Goal: Transaction & Acquisition: Purchase product/service

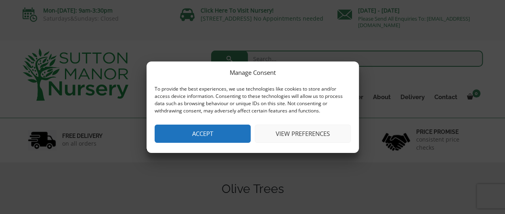
click at [200, 130] on button "Accept" at bounding box center [203, 133] width 96 height 18
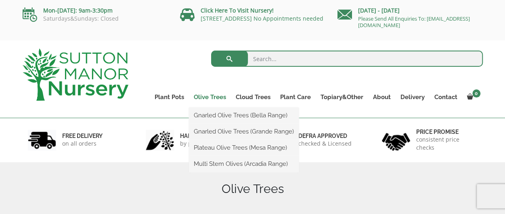
click at [215, 96] on link "Olive Trees" at bounding box center [210, 96] width 42 height 11
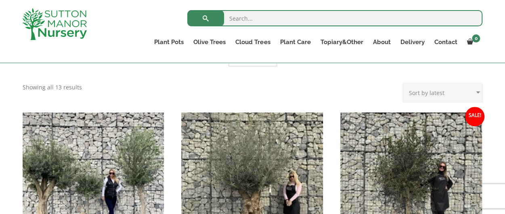
scroll to position [240, 0]
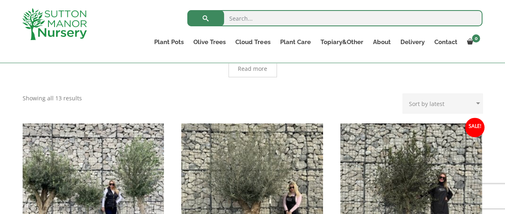
click at [435, 93] on select "Sort by popularity Sort by latest Sort by price: low to high Sort by price: hig…" at bounding box center [443, 103] width 80 height 20
select select "price"
click at [405, 93] on select "Sort by popularity Sort by latest Sort by price: low to high Sort by price: hig…" at bounding box center [443, 103] width 80 height 20
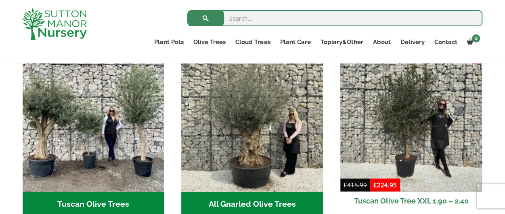
scroll to position [311, 0]
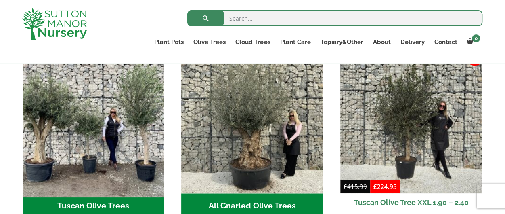
click at [96, 142] on img "Visit product category Tuscan Olive Trees" at bounding box center [93, 122] width 149 height 149
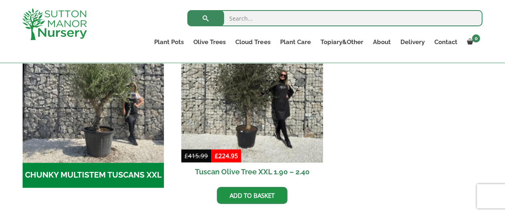
scroll to position [292, 0]
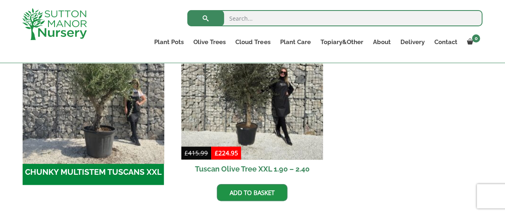
click at [109, 113] on img "Visit product category CHUNKY MULTISTEM TUSCANS XXL" at bounding box center [93, 89] width 149 height 149
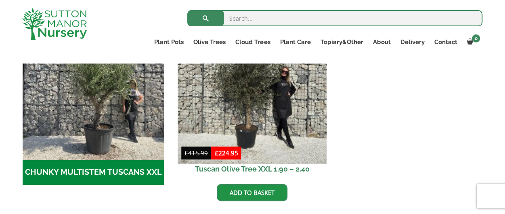
click at [271, 126] on img at bounding box center [252, 89] width 149 height 149
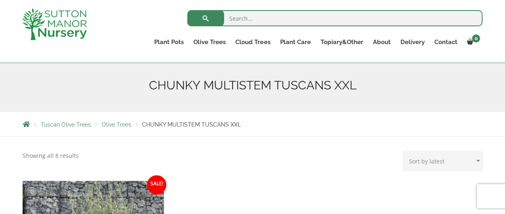
scroll to position [82, 0]
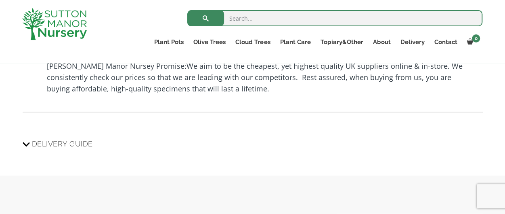
scroll to position [789, 0]
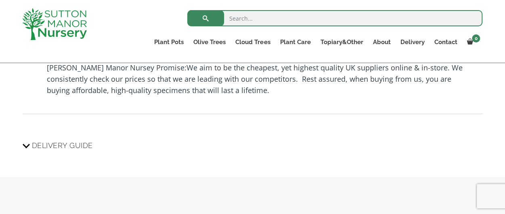
click at [80, 145] on span "Delivery Guide" at bounding box center [62, 145] width 61 height 15
click at [0, 0] on input "Delivery Guide" at bounding box center [0, 0] width 0 height 0
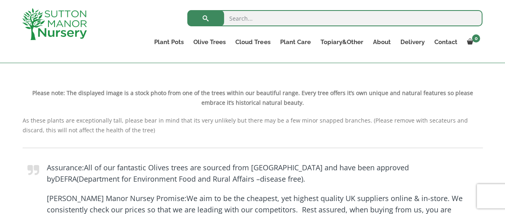
scroll to position [648, 0]
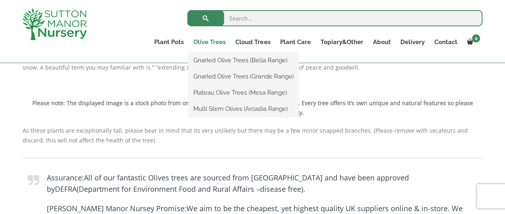
click at [216, 42] on link "Olive Trees" at bounding box center [210, 41] width 42 height 11
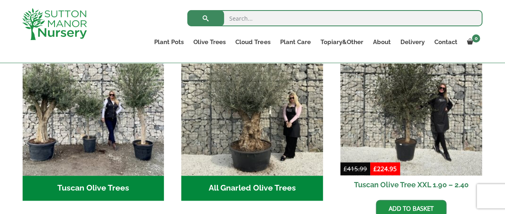
scroll to position [336, 0]
